Goal: Task Accomplishment & Management: Use online tool/utility

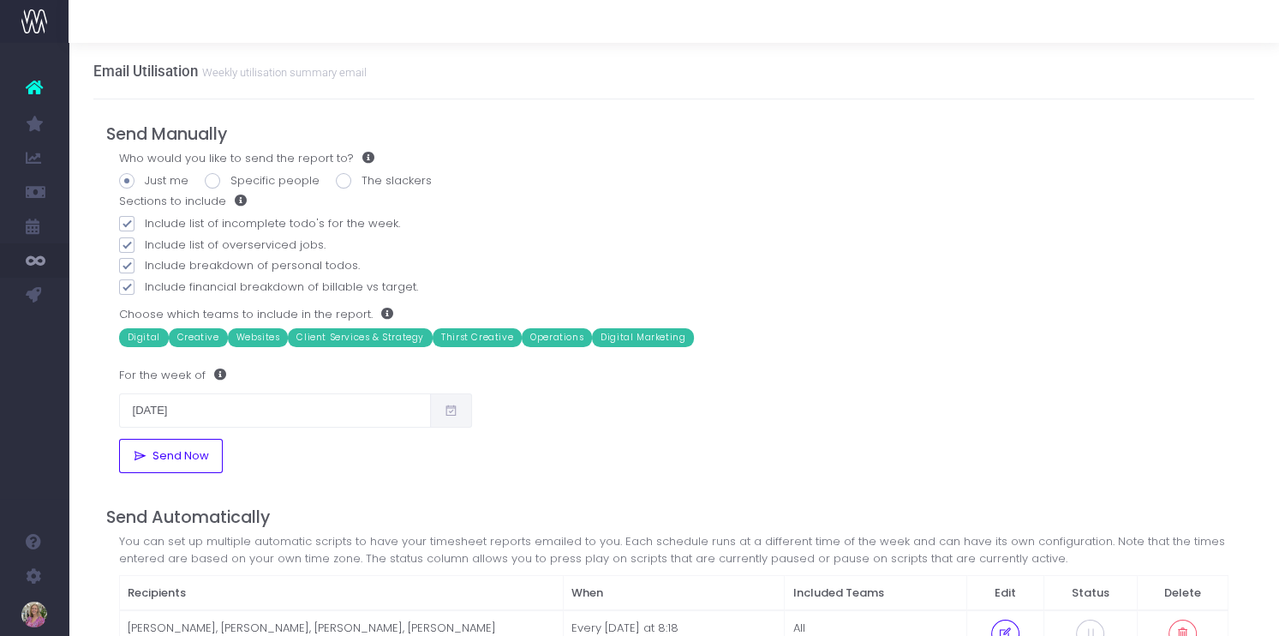
click at [135, 156] on span "New Forecast" at bounding box center [115, 157] width 43 height 30
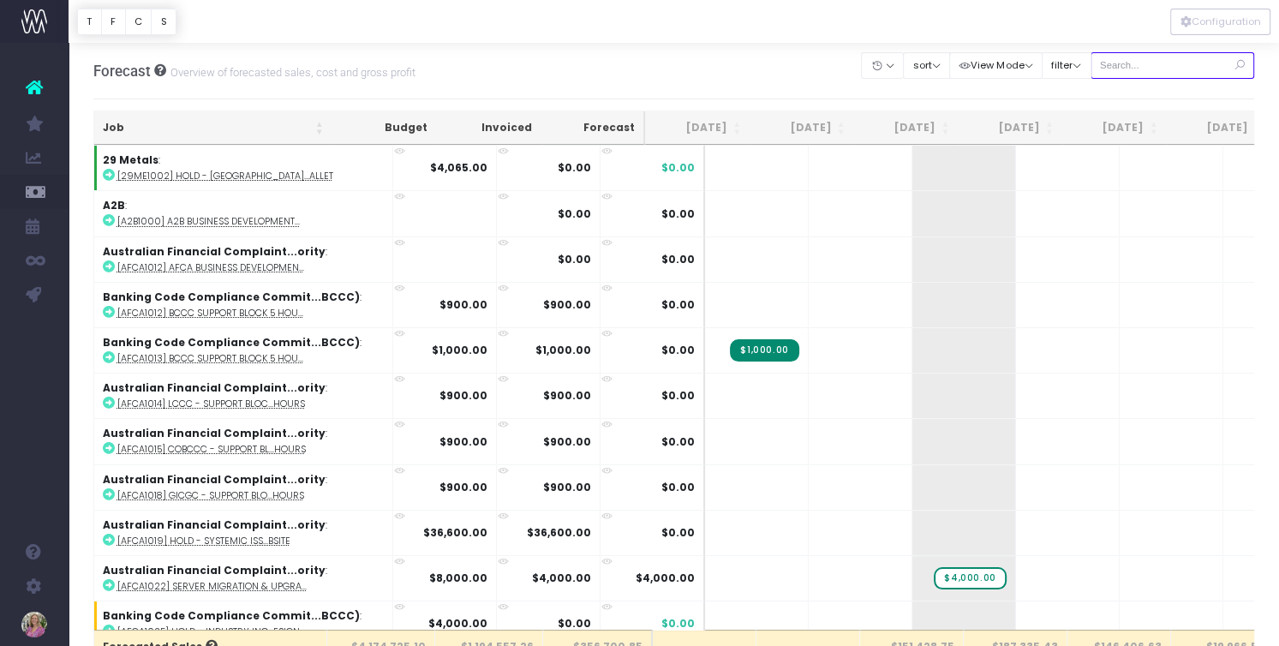
click at [1154, 63] on input "text" at bounding box center [1173, 65] width 164 height 27
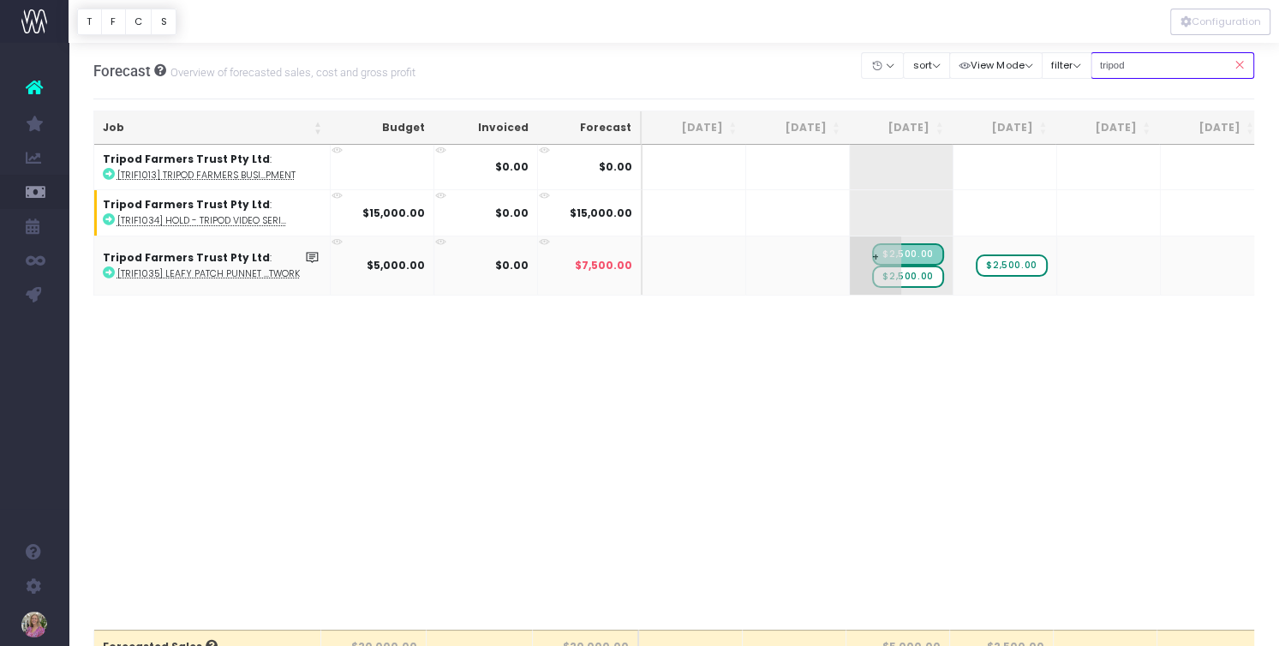
type input "tripod"
click at [912, 272] on span "$2,500.00" at bounding box center [907, 277] width 71 height 22
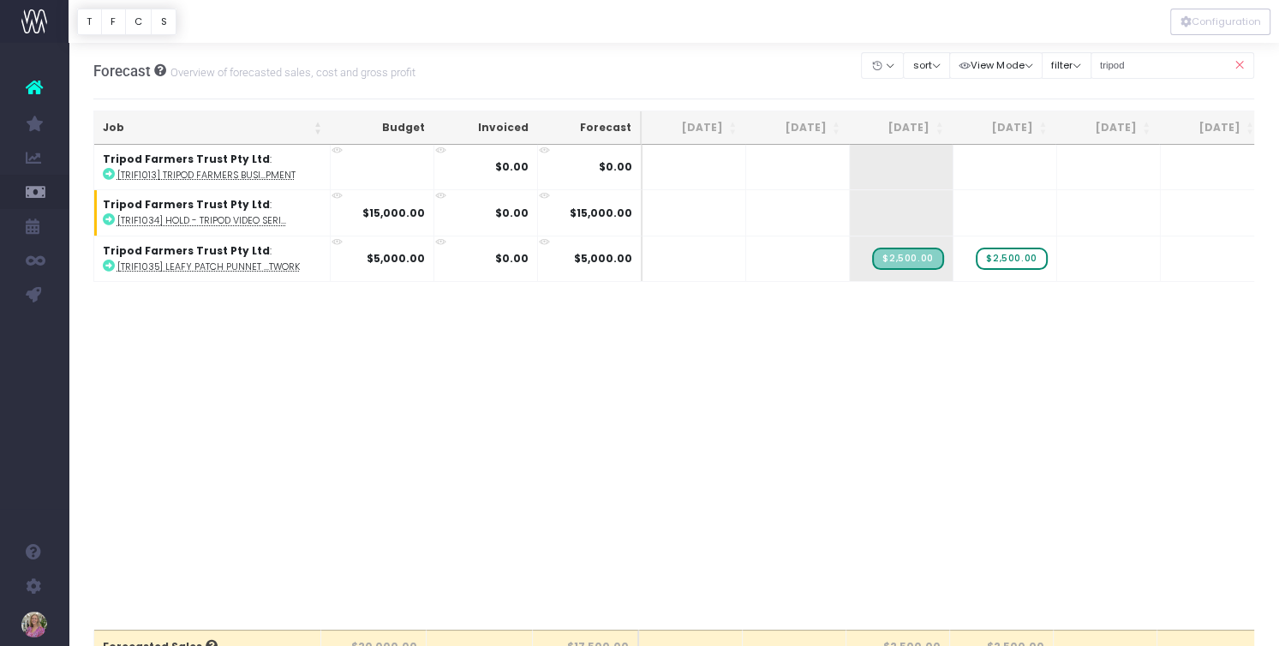
click at [1241, 64] on icon at bounding box center [1239, 65] width 30 height 35
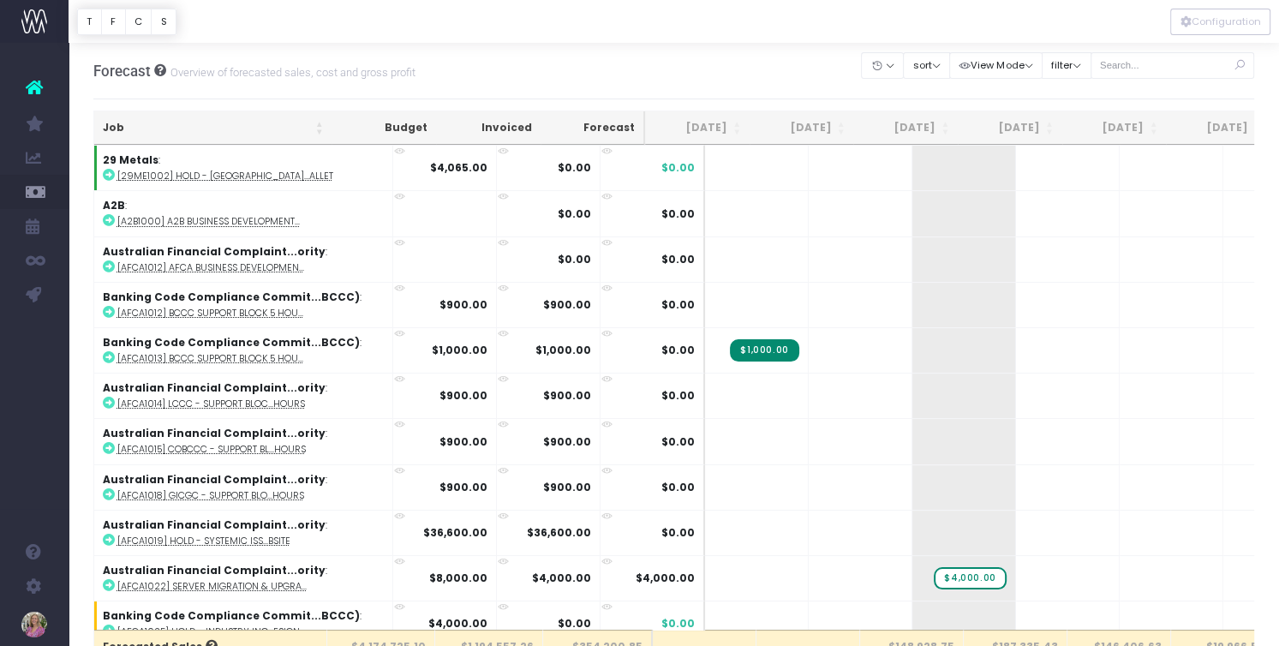
drag, startPoint x: 1240, startPoint y: 65, endPoint x: 1177, endPoint y: 61, distance: 62.7
click at [1239, 65] on icon at bounding box center [1239, 65] width 30 height 35
click at [1179, 61] on input "text" at bounding box center [1173, 65] width 164 height 27
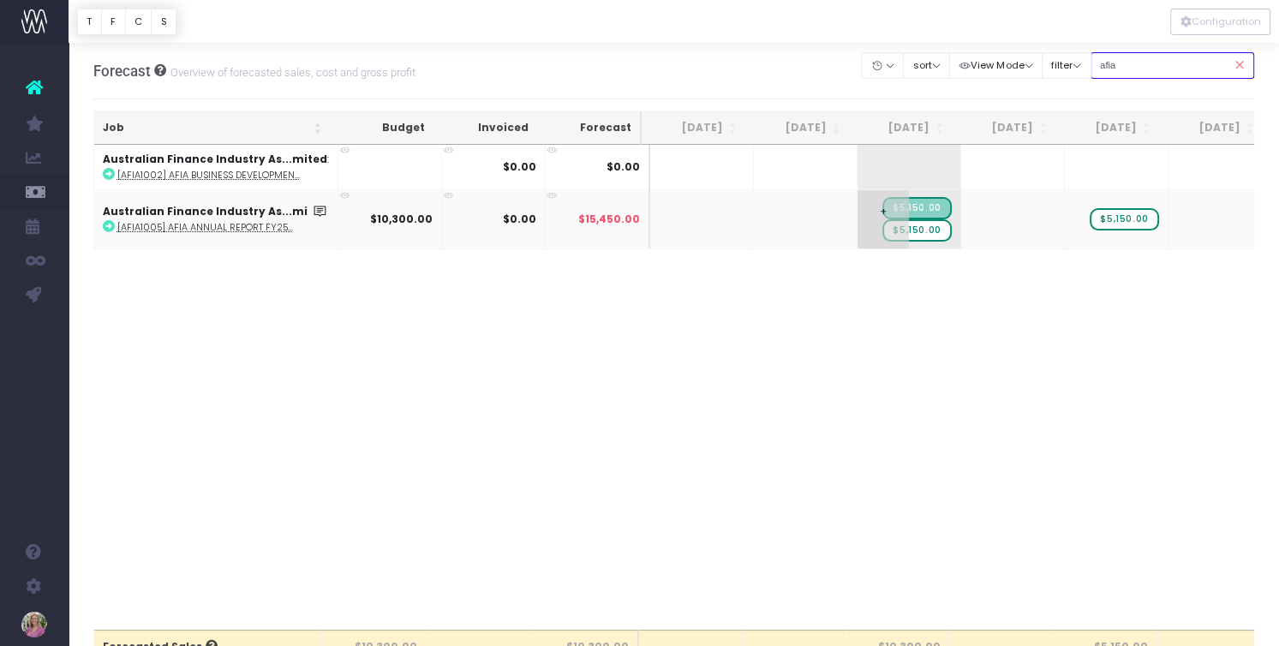
type input "afia"
click at [919, 225] on span "$5,150.00" at bounding box center [916, 230] width 69 height 22
